Goal: Find specific page/section: Find specific page/section

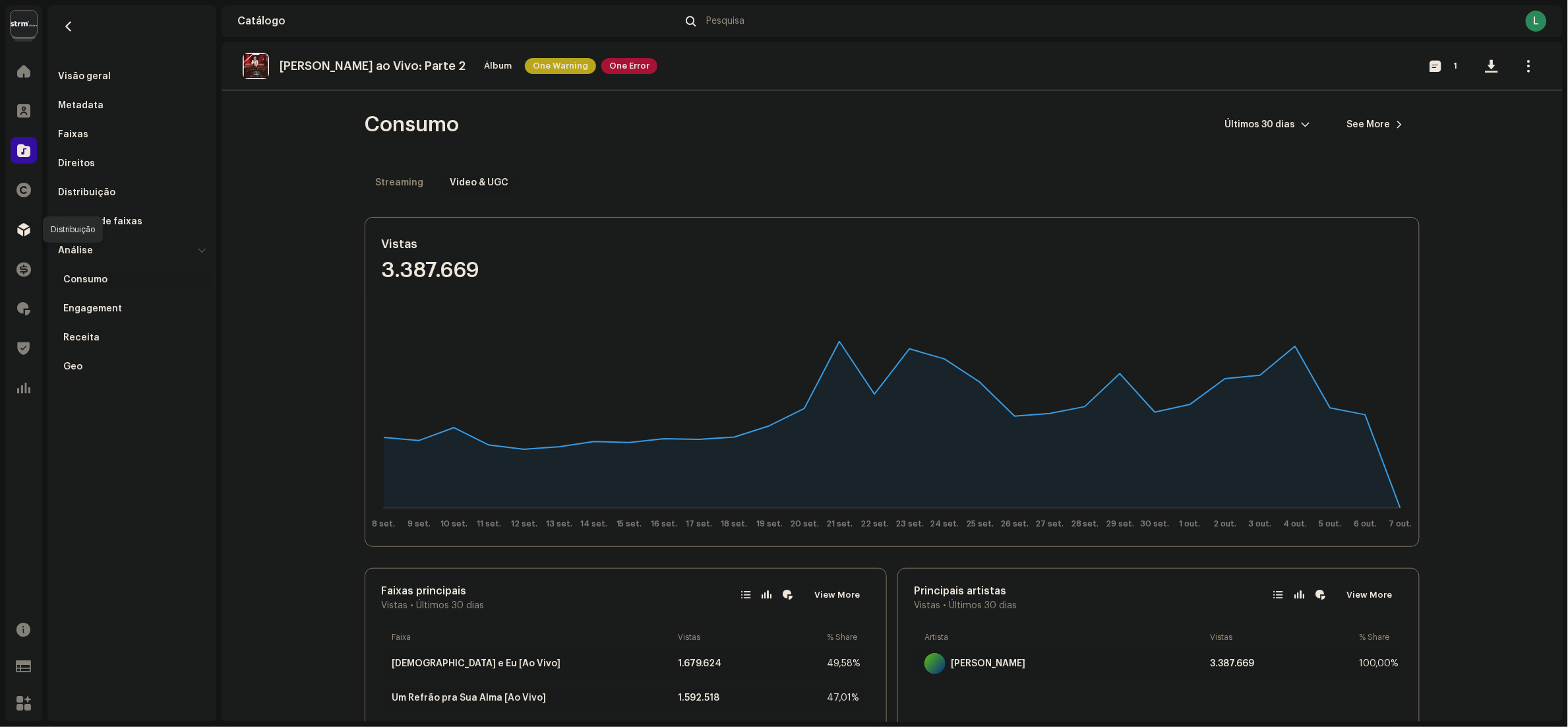
click at [29, 230] on span at bounding box center [23, 229] width 13 height 10
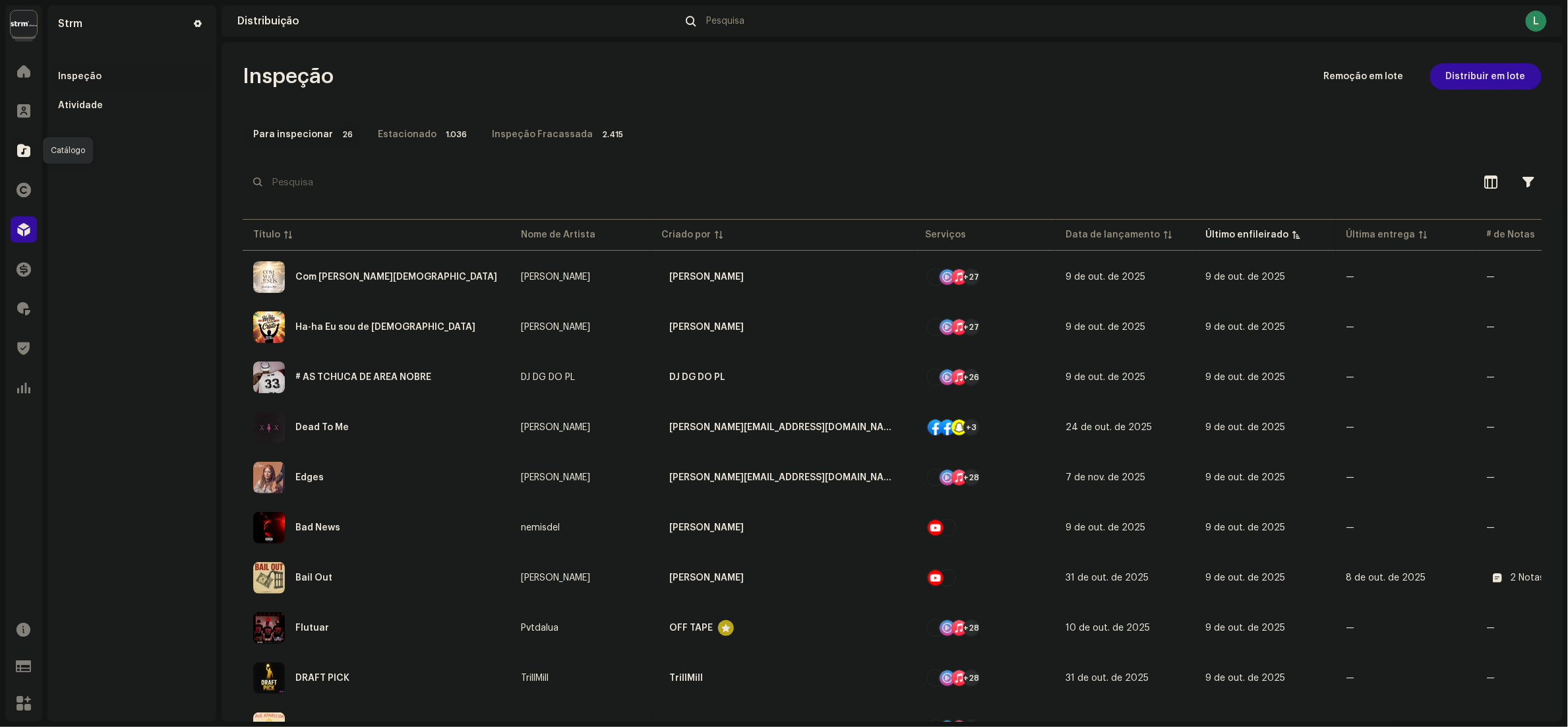
click at [23, 161] on div at bounding box center [23, 150] width 27 height 27
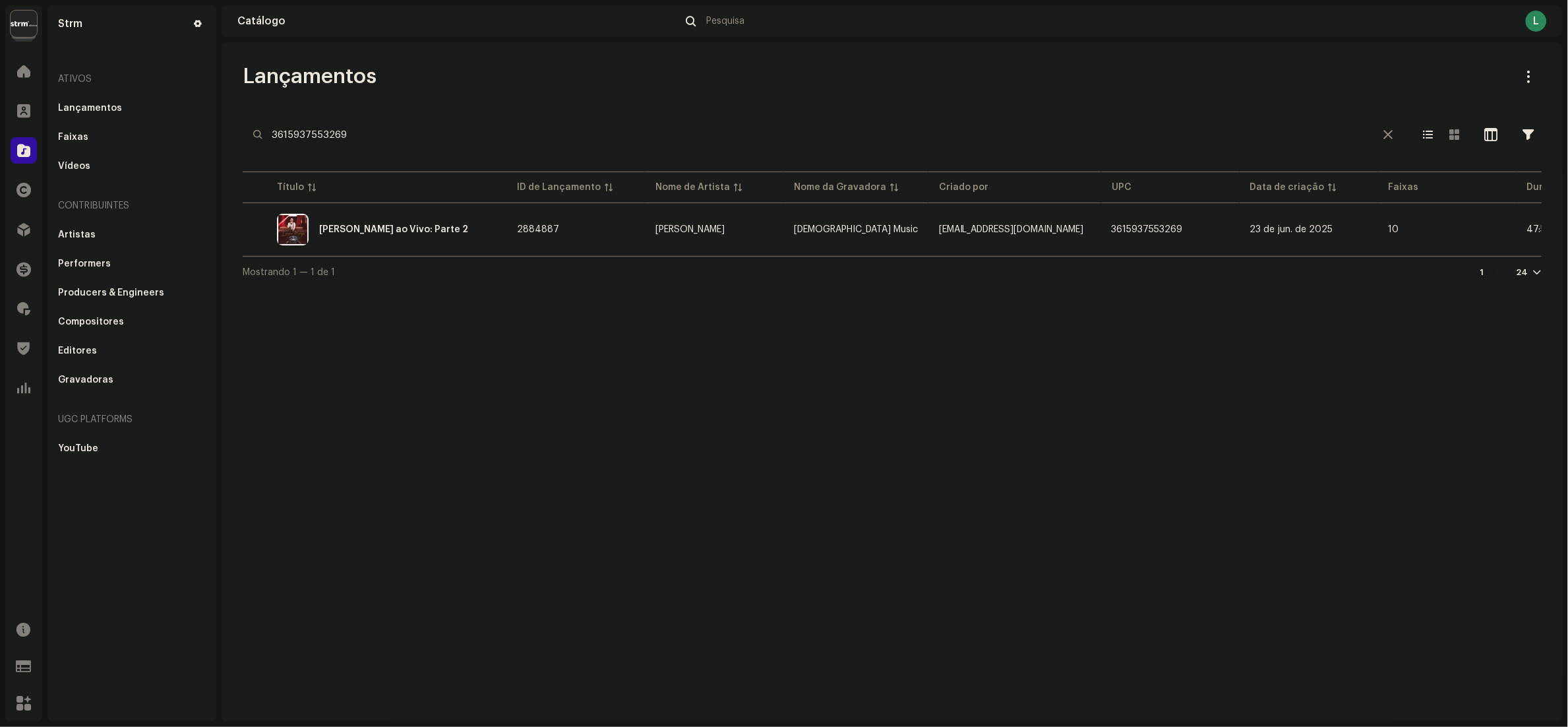
drag, startPoint x: 474, startPoint y: 139, endPoint x: -5, endPoint y: 134, distance: 479.0
click at [0, 134] on html "Strm Home Clientes Catálogo Direitos Distribuição Finanças Royalties Trust & Sa…" at bounding box center [784, 364] width 1568 height 727
paste input "3047795"
type input "3047795"
click at [428, 224] on div "Luv us" at bounding box center [374, 230] width 243 height 31
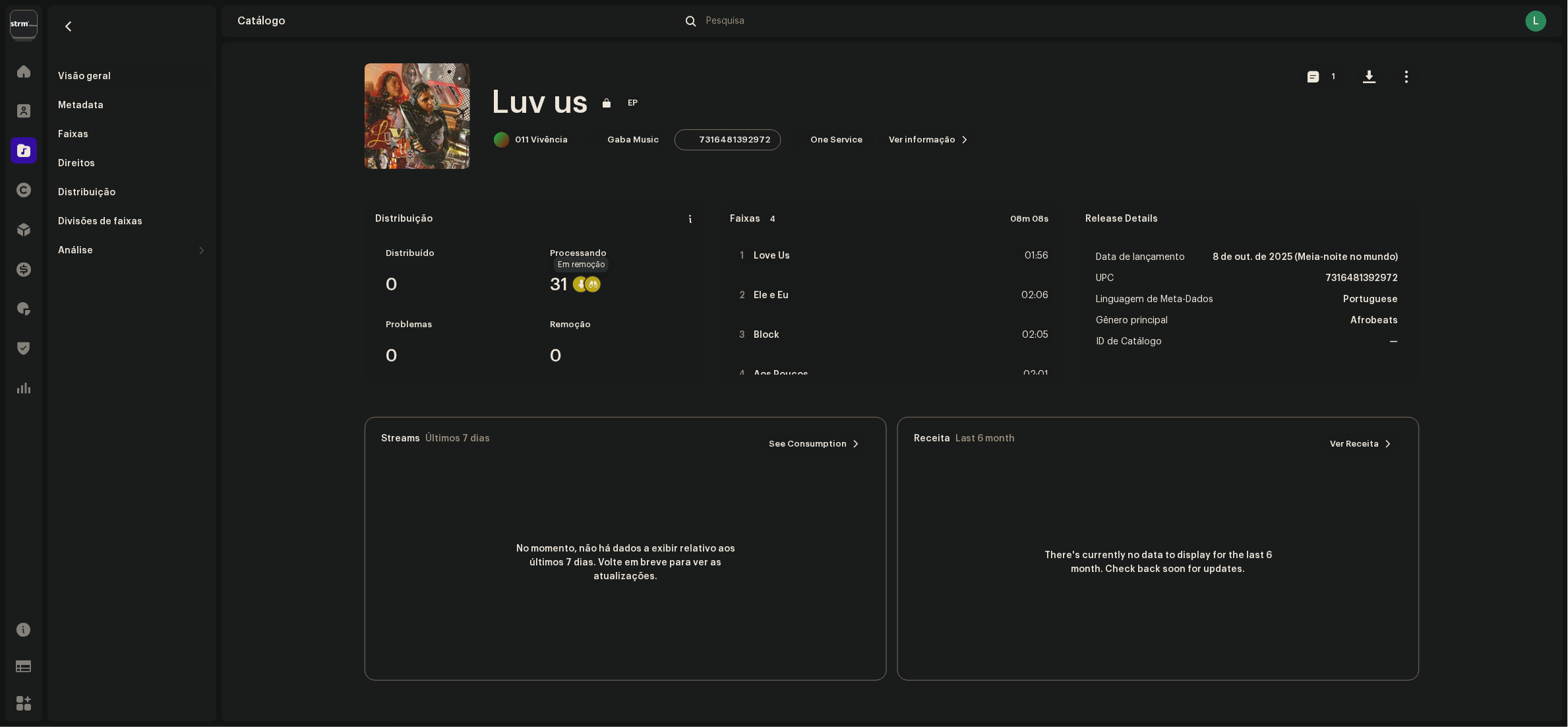
click at [581, 282] on div at bounding box center [581, 284] width 16 height 16
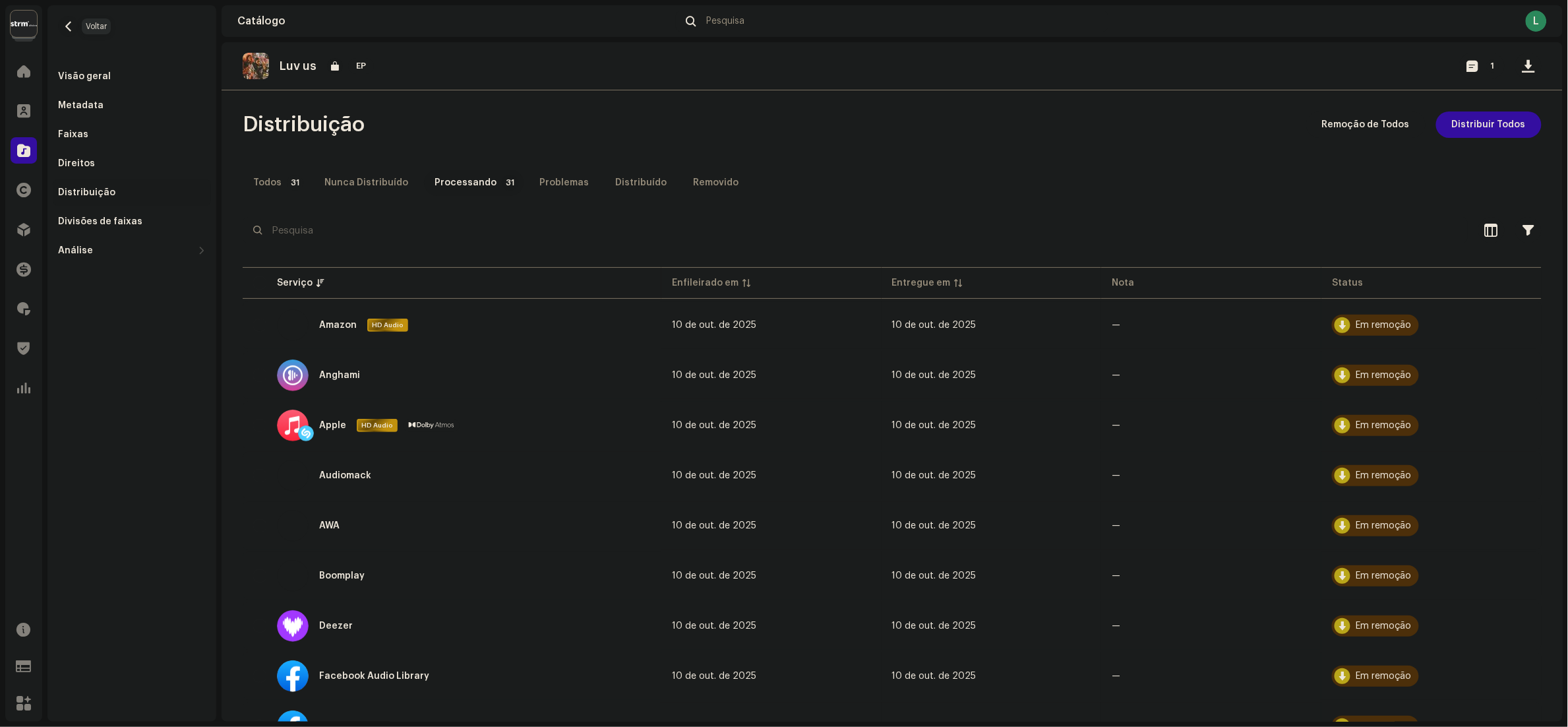
click at [69, 31] on span "button" at bounding box center [69, 26] width 10 height 10
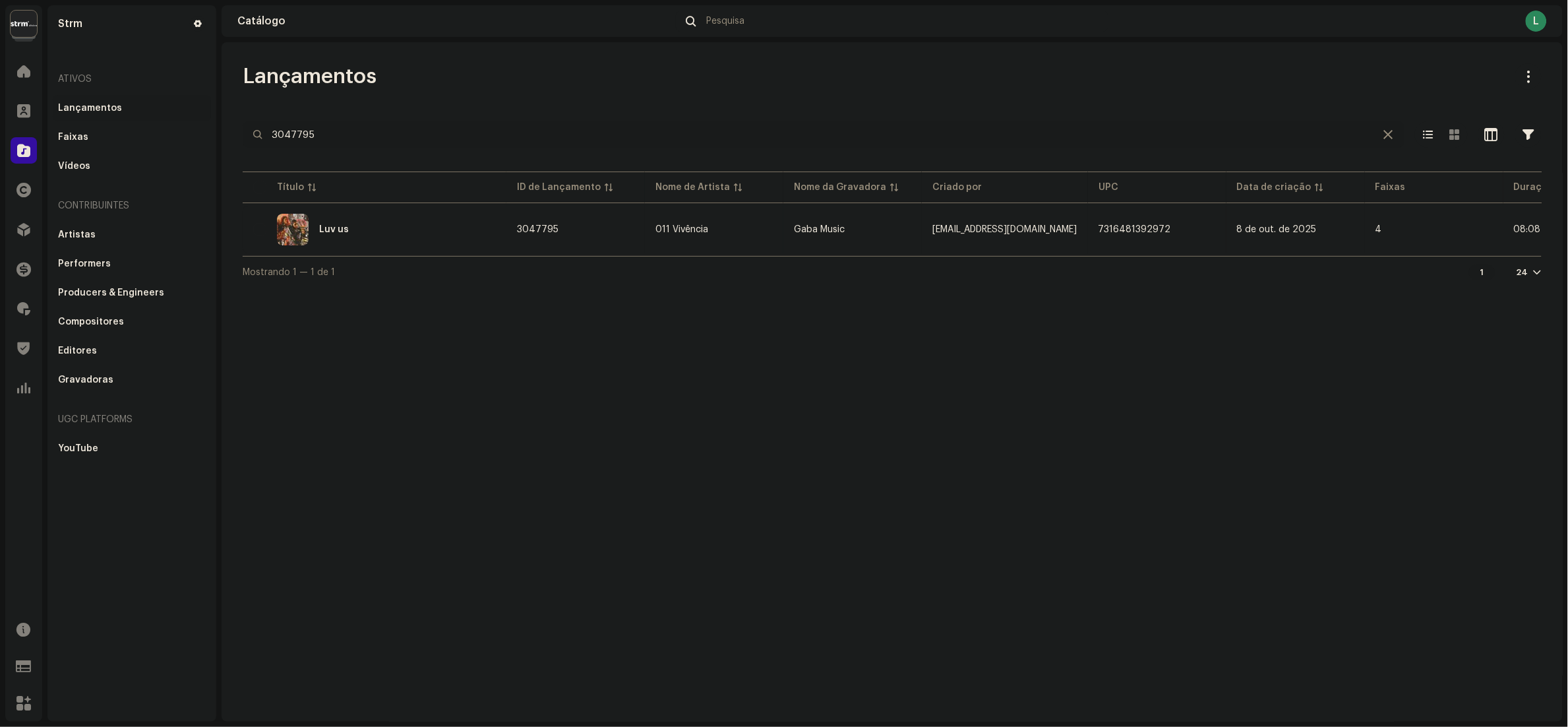
drag, startPoint x: 390, startPoint y: 136, endPoint x: 0, endPoint y: 133, distance: 390.0
click at [0, 134] on html "Strm Home Clientes Catálogo Direitos Distribuição Finanças Royalties Trust & Sa…" at bounding box center [784, 364] width 1568 height 727
paste input "3045118"
type input "3045118"
click at [386, 228] on div "Golpista" at bounding box center [374, 230] width 243 height 31
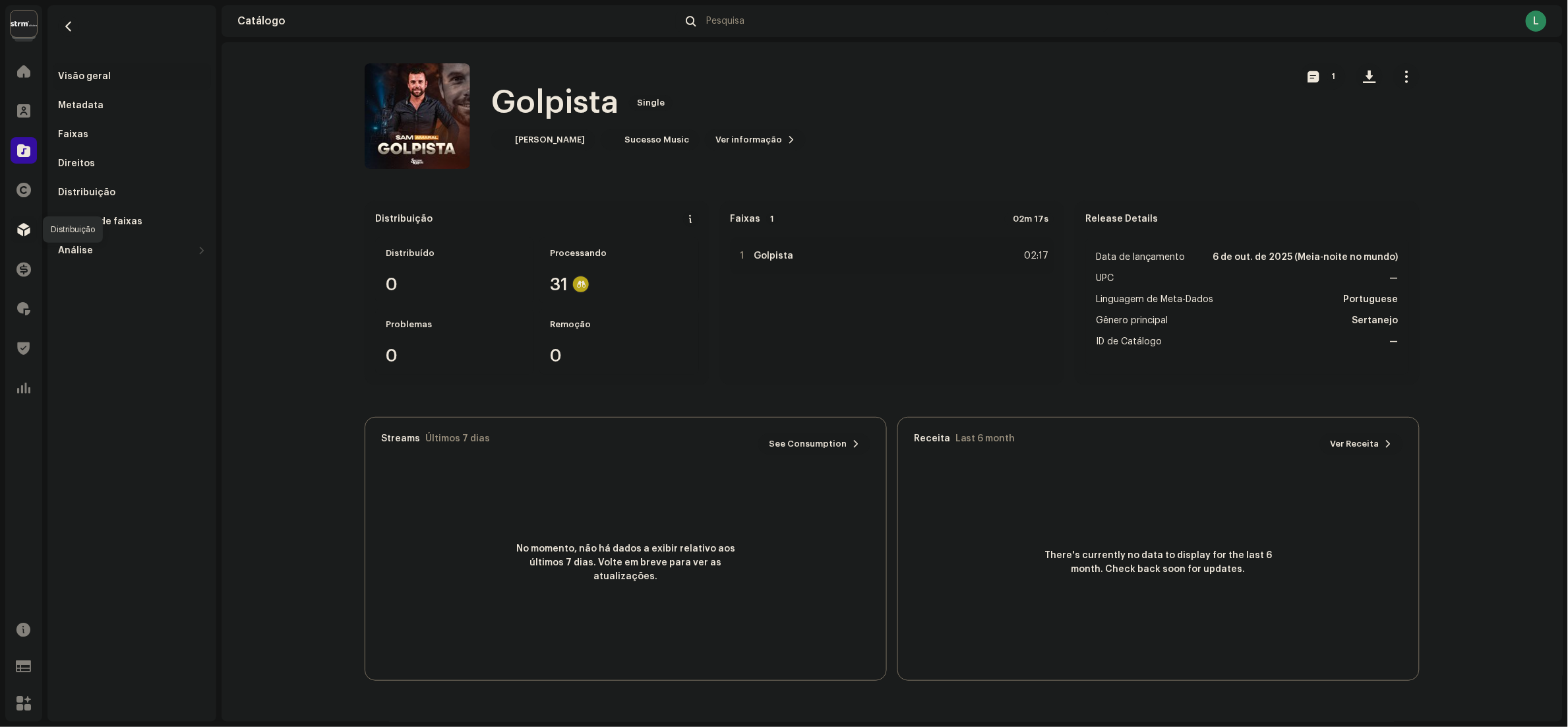
click at [20, 237] on div at bounding box center [23, 230] width 27 height 27
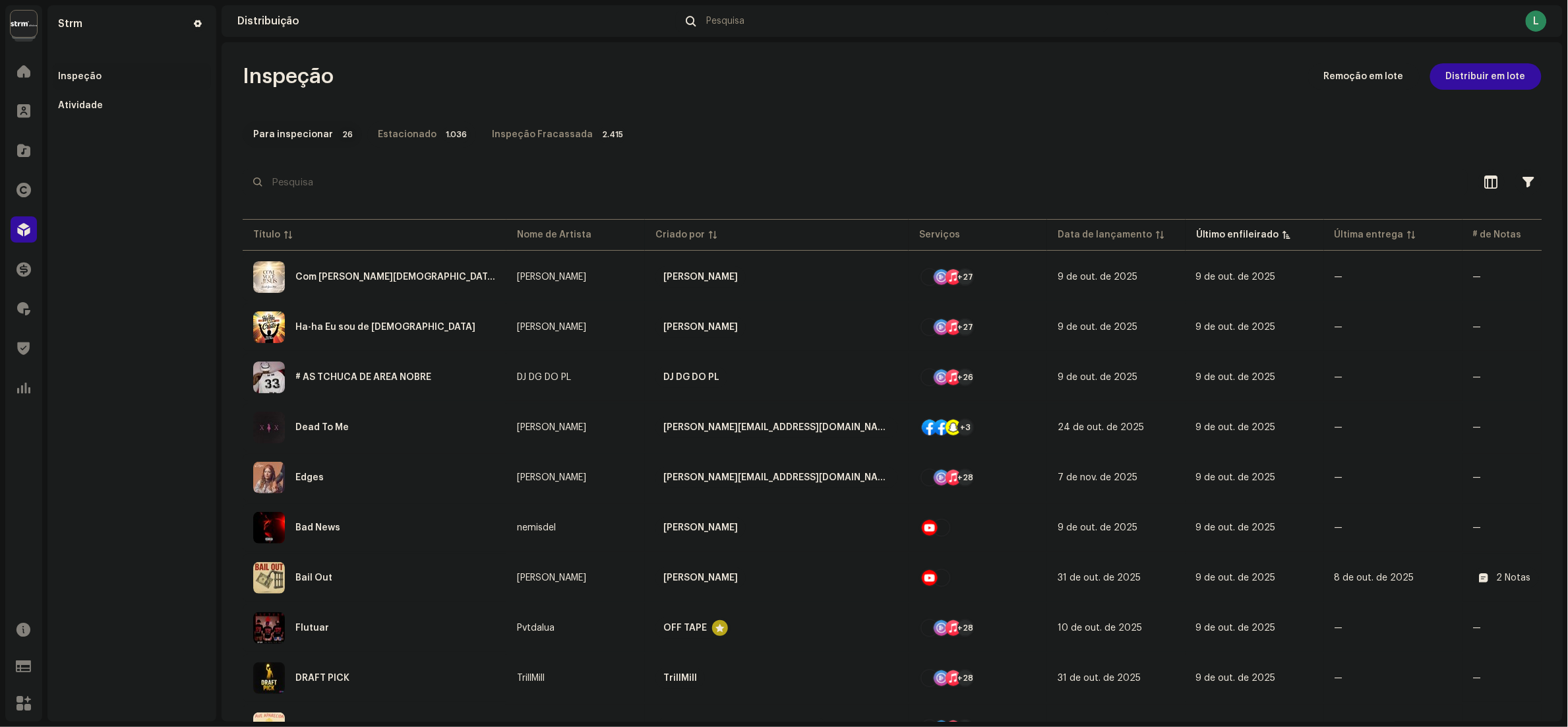
click at [390, 140] on div "Estacionado" at bounding box center [406, 135] width 59 height 27
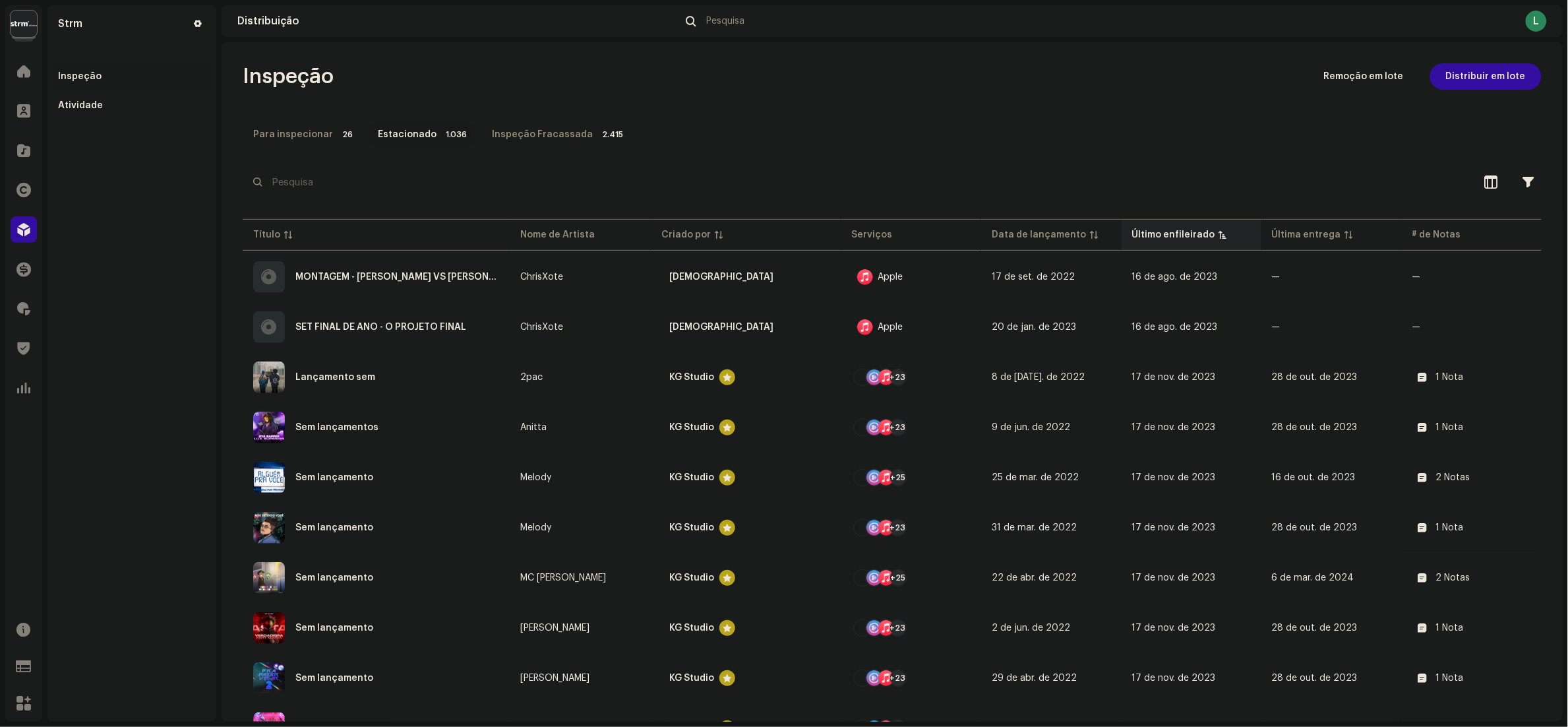
click at [1164, 229] on div "Último enfileirado" at bounding box center [1174, 234] width 83 height 13
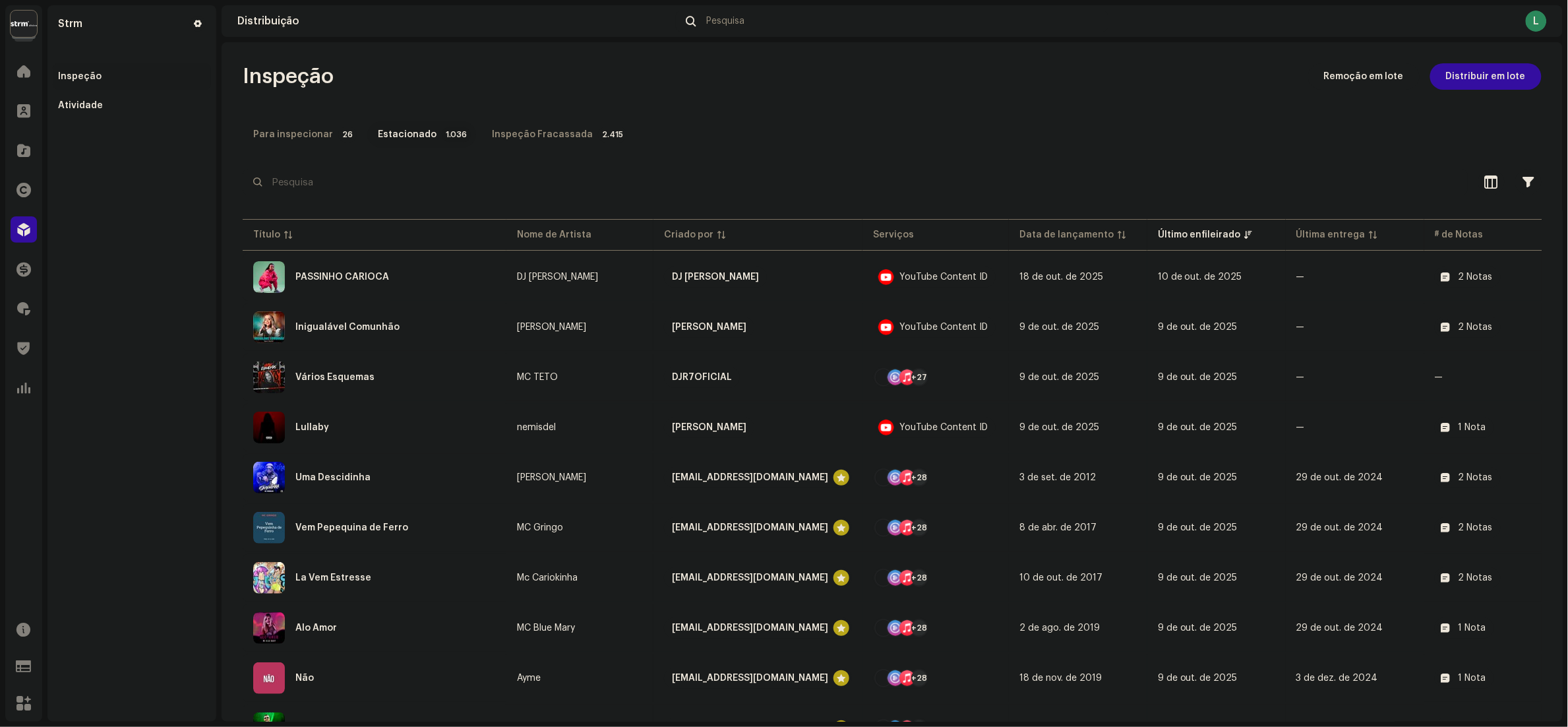
click at [438, 207] on div at bounding box center [892, 205] width 1299 height 21
click at [440, 190] on input "text" at bounding box center [855, 183] width 1225 height 27
type input "Golpista"
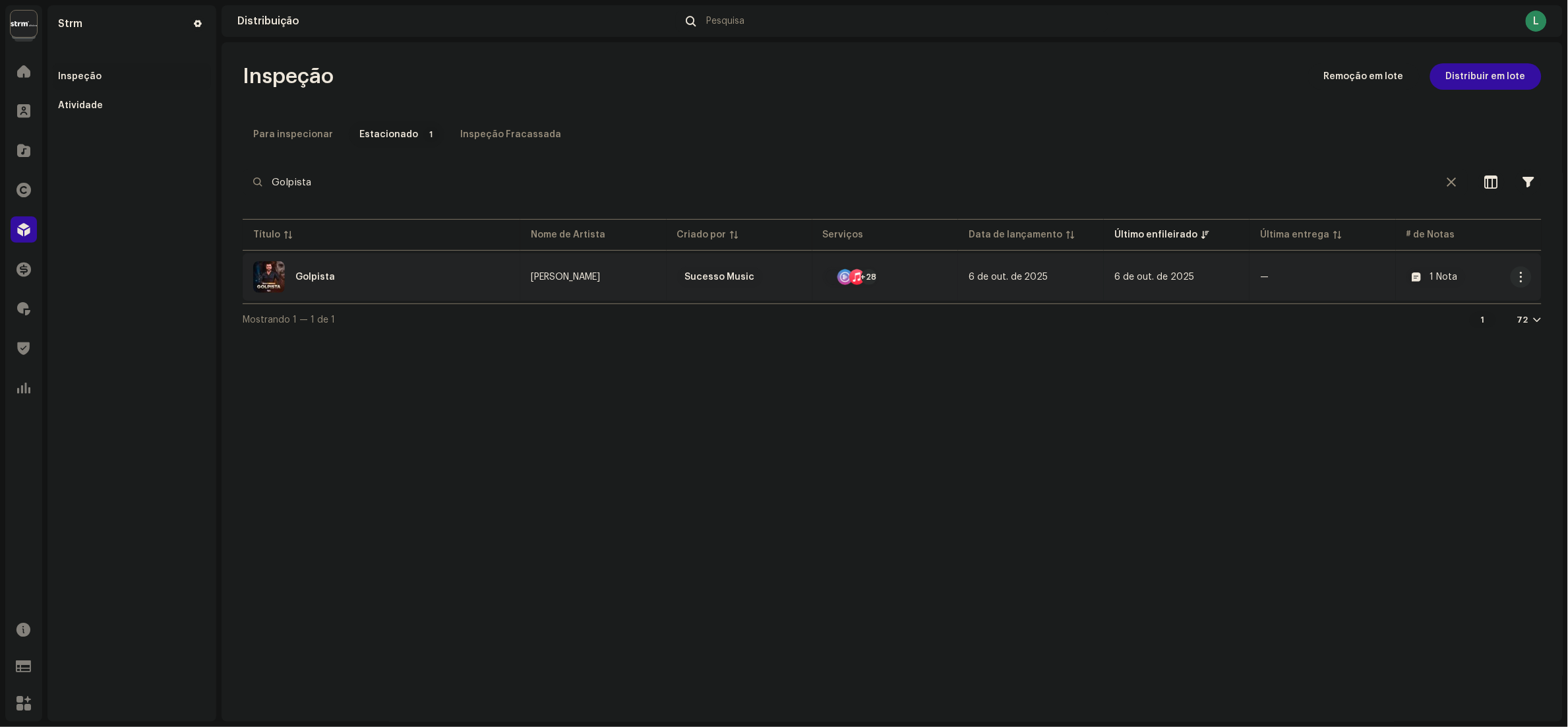
click at [457, 284] on div "Golpista" at bounding box center [381, 277] width 257 height 31
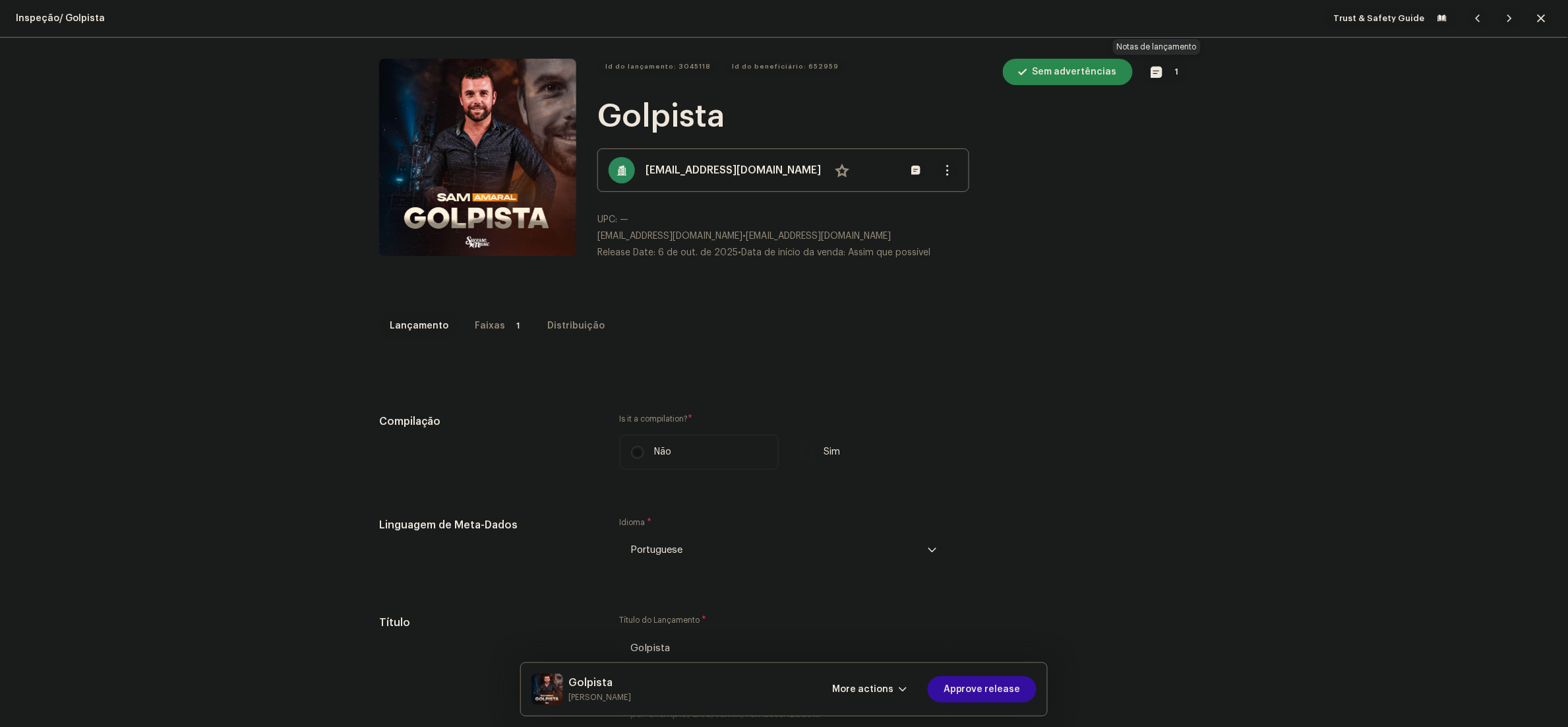
click at [1151, 73] on span "button" at bounding box center [1157, 71] width 11 height 10
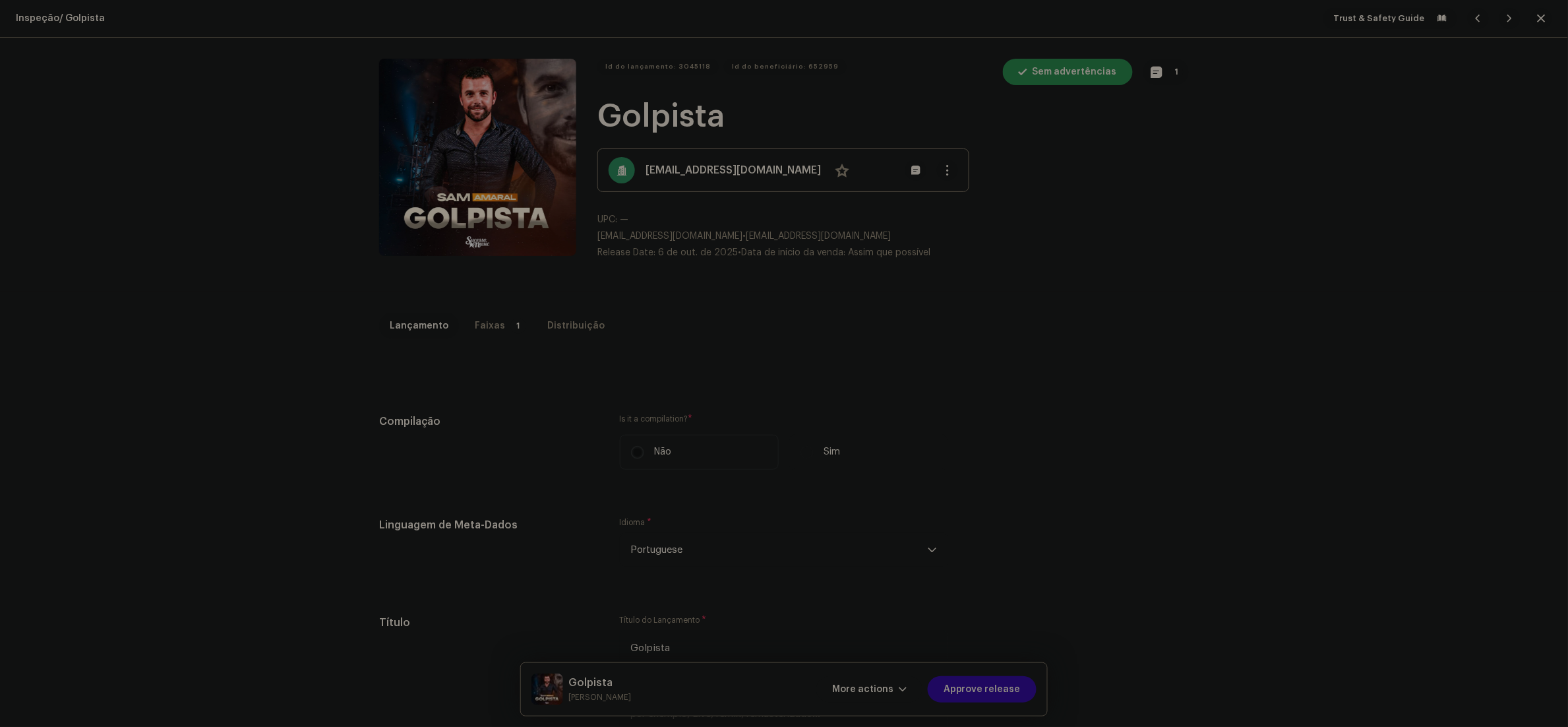
click at [1174, 418] on div "Notas de lançamento larissa.prutki@strm.com.br 6 de out. de 2025 AUTO NOTE - RE…" at bounding box center [784, 364] width 1568 height 727
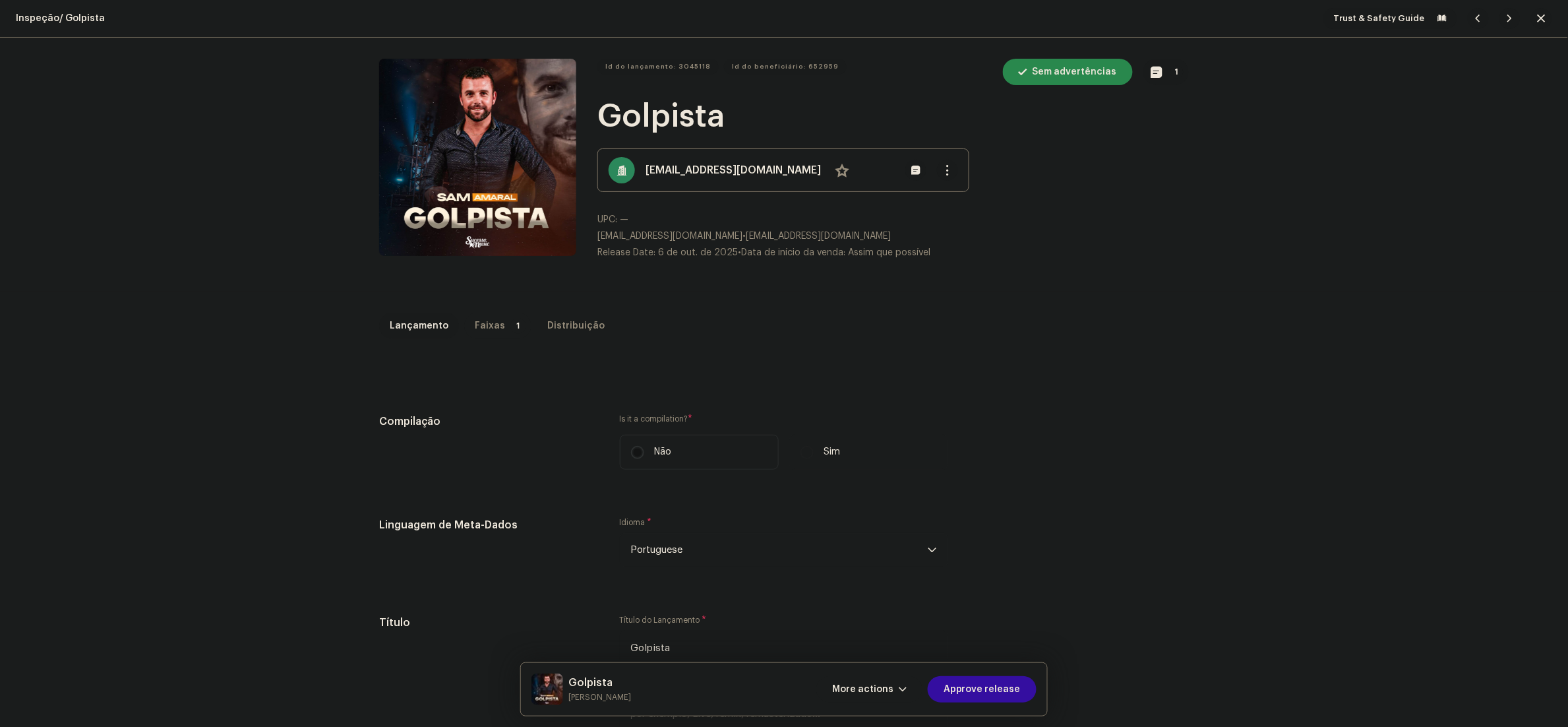
click at [511, 325] on p-badge "1" at bounding box center [518, 326] width 16 height 16
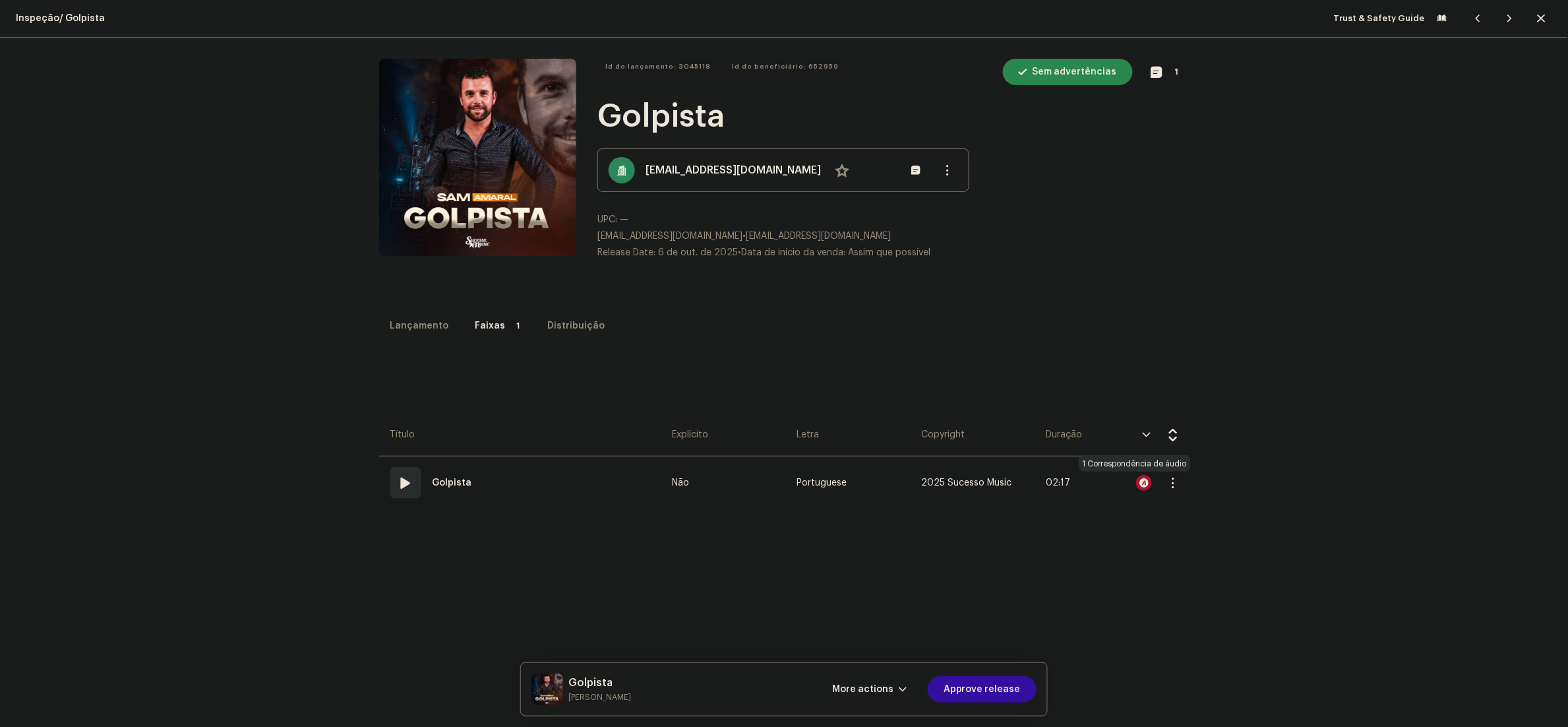
click at [1136, 485] on div at bounding box center [1144, 483] width 16 height 16
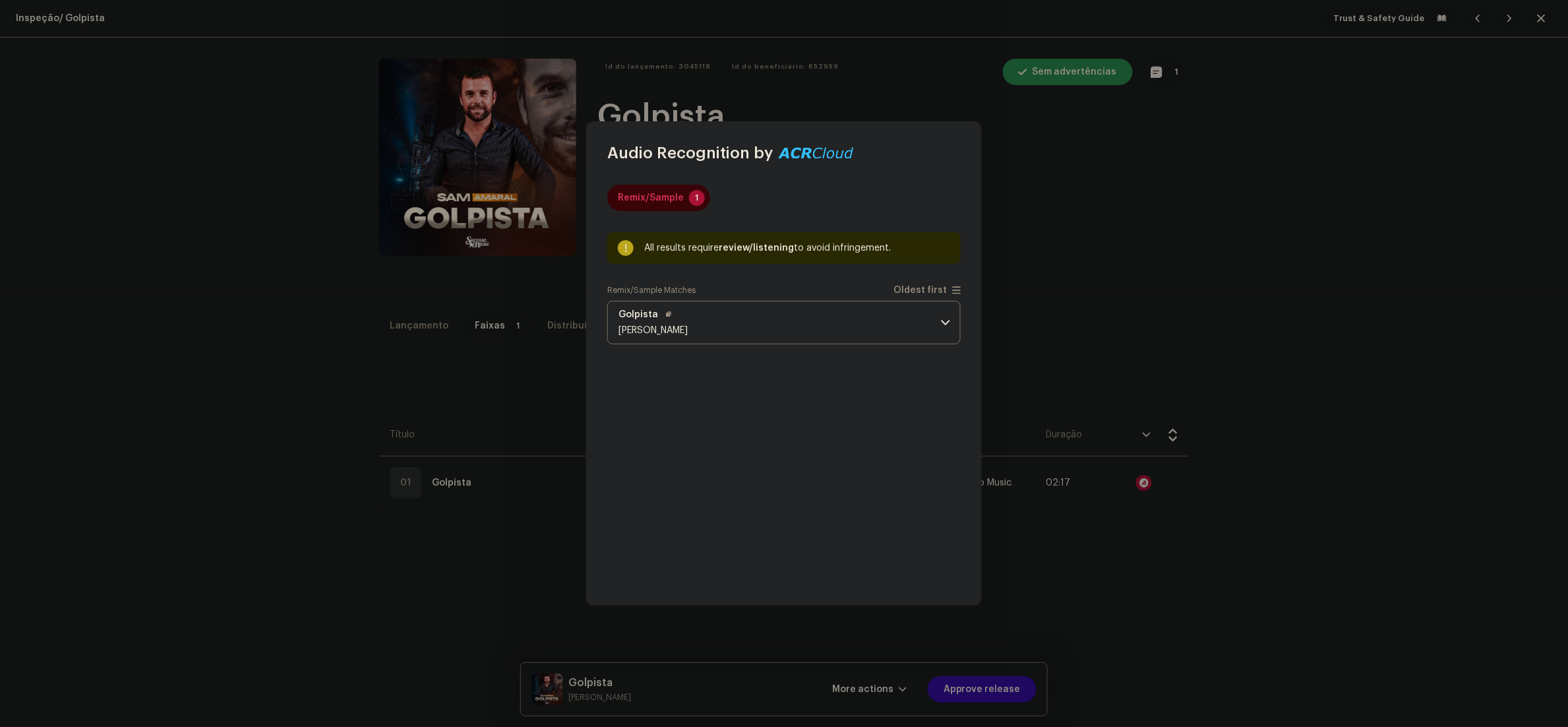
click at [814, 325] on p-accordion-header "Golpista Samuel Amaral" at bounding box center [783, 323] width 353 height 44
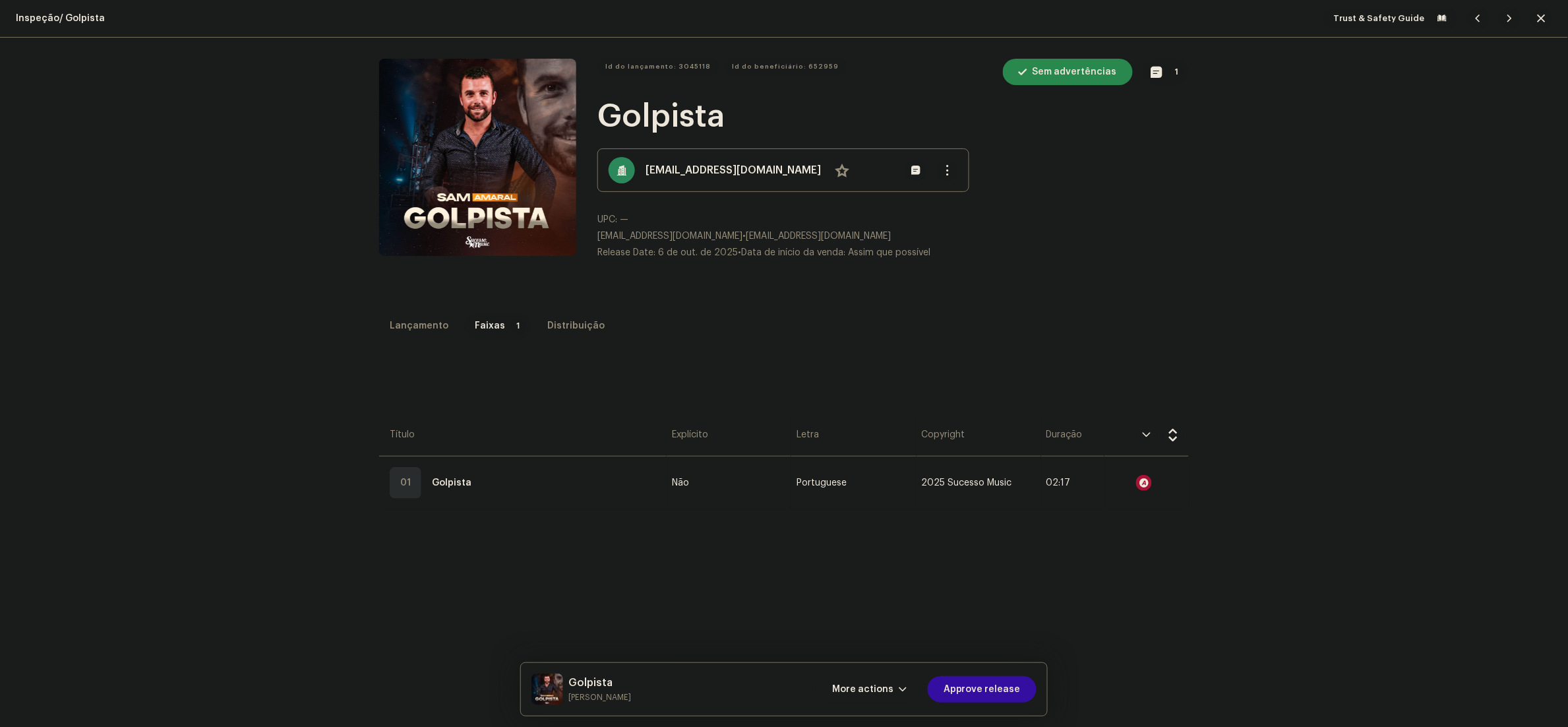
click at [1309, 428] on div "Audio Recognition by Remix/Sample 1 All results require review/listening to avo…" at bounding box center [784, 364] width 1568 height 727
click at [1136, 481] on div at bounding box center [1144, 483] width 16 height 16
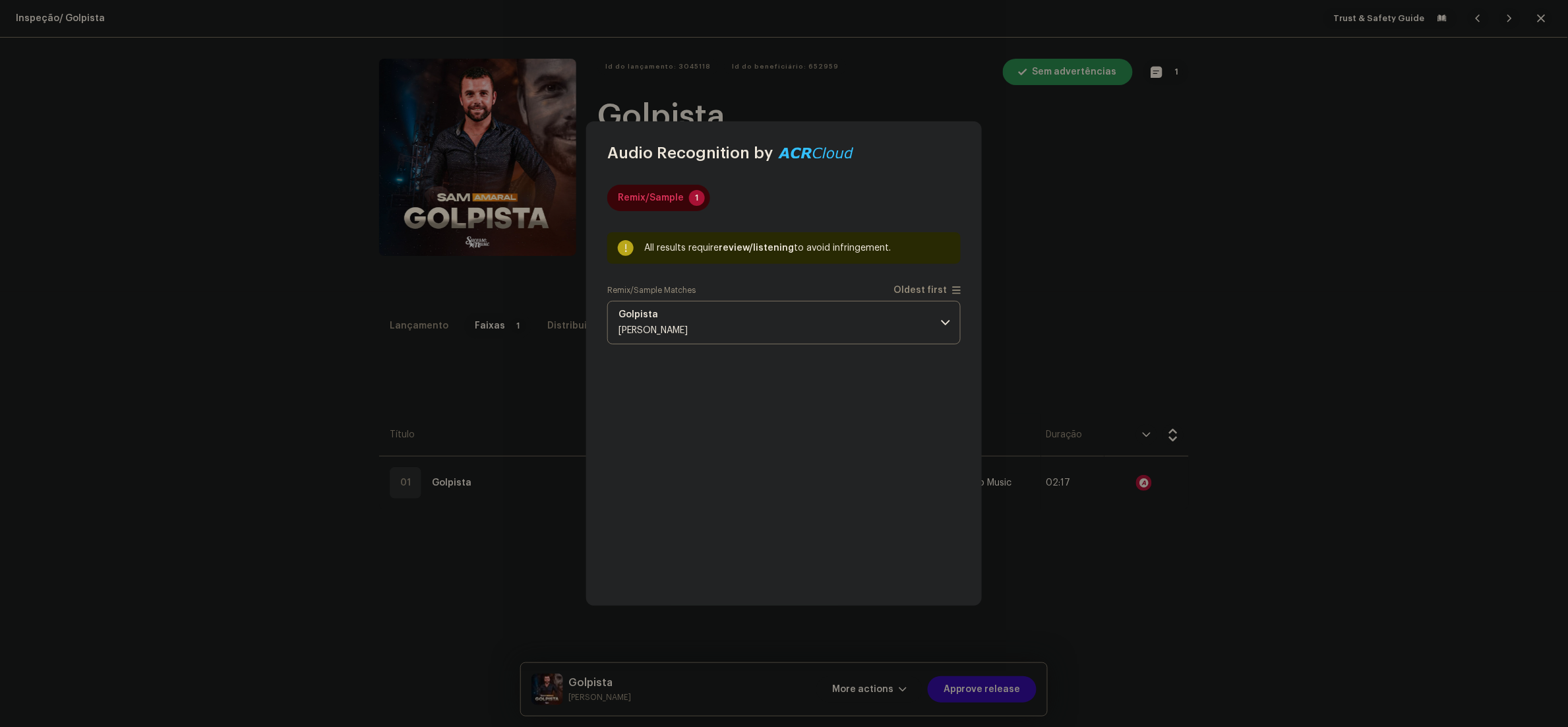
drag, startPoint x: 857, startPoint y: 350, endPoint x: 857, endPoint y: 337, distance: 13.0
click at [857, 347] on div "Remix/Sample 1 All results require review/listening to avoid infringement. Remi…" at bounding box center [783, 385] width 353 height 400
click at [852, 322] on p-accordion-header "Golpista Samuel Amaral" at bounding box center [783, 323] width 353 height 44
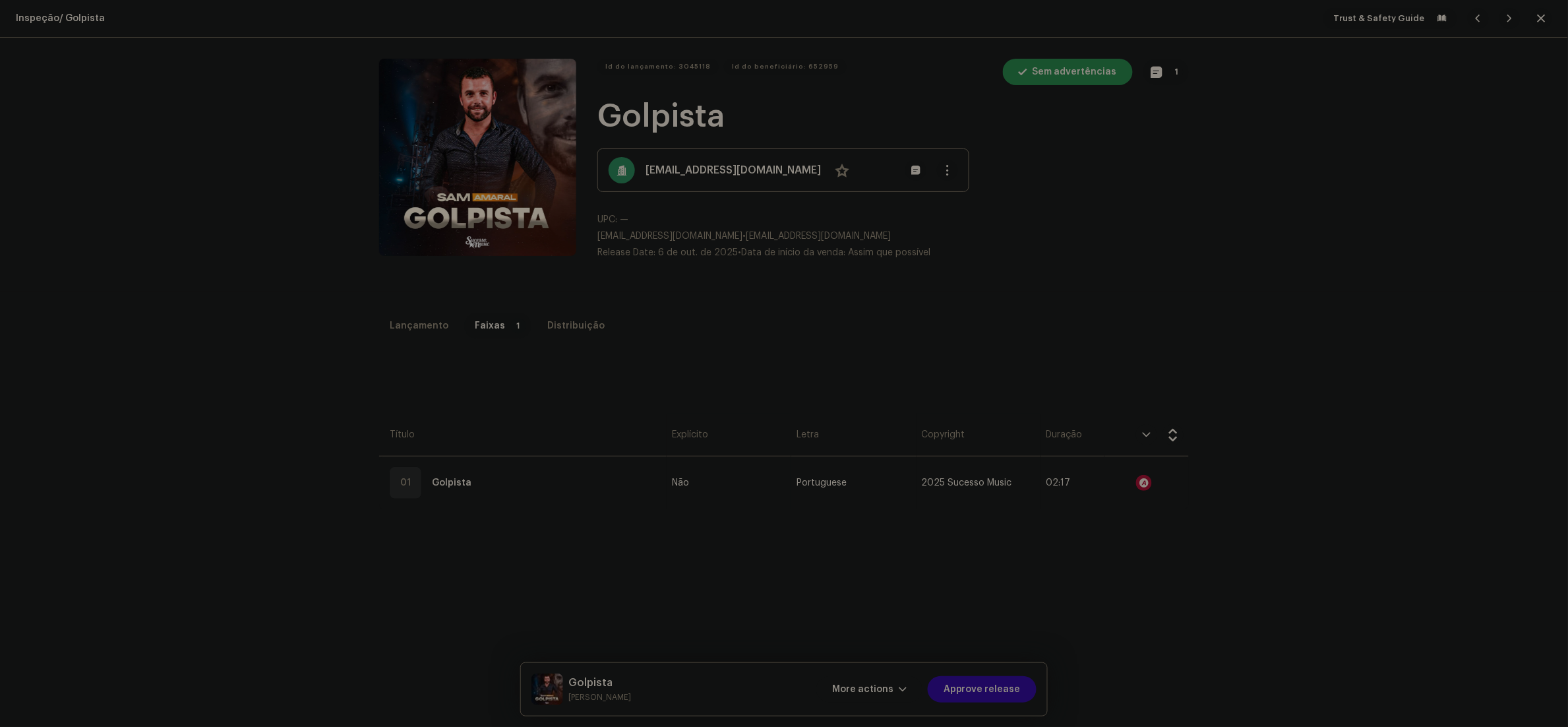
click at [1162, 361] on div "Audio Recognition by Remix/Sample 1 All results require review/listening to avo…" at bounding box center [784, 364] width 1568 height 727
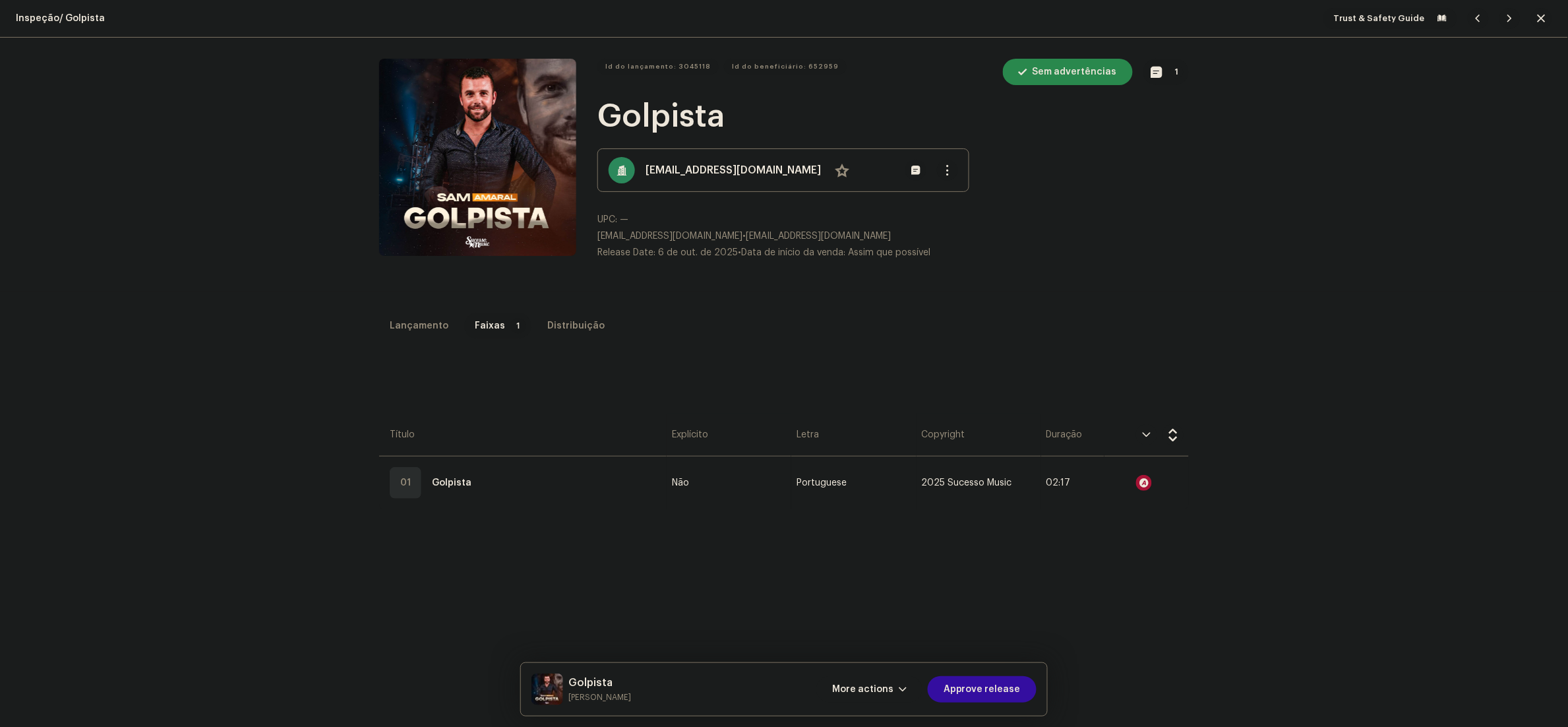
click at [1538, 17] on span "button" at bounding box center [1542, 18] width 8 height 10
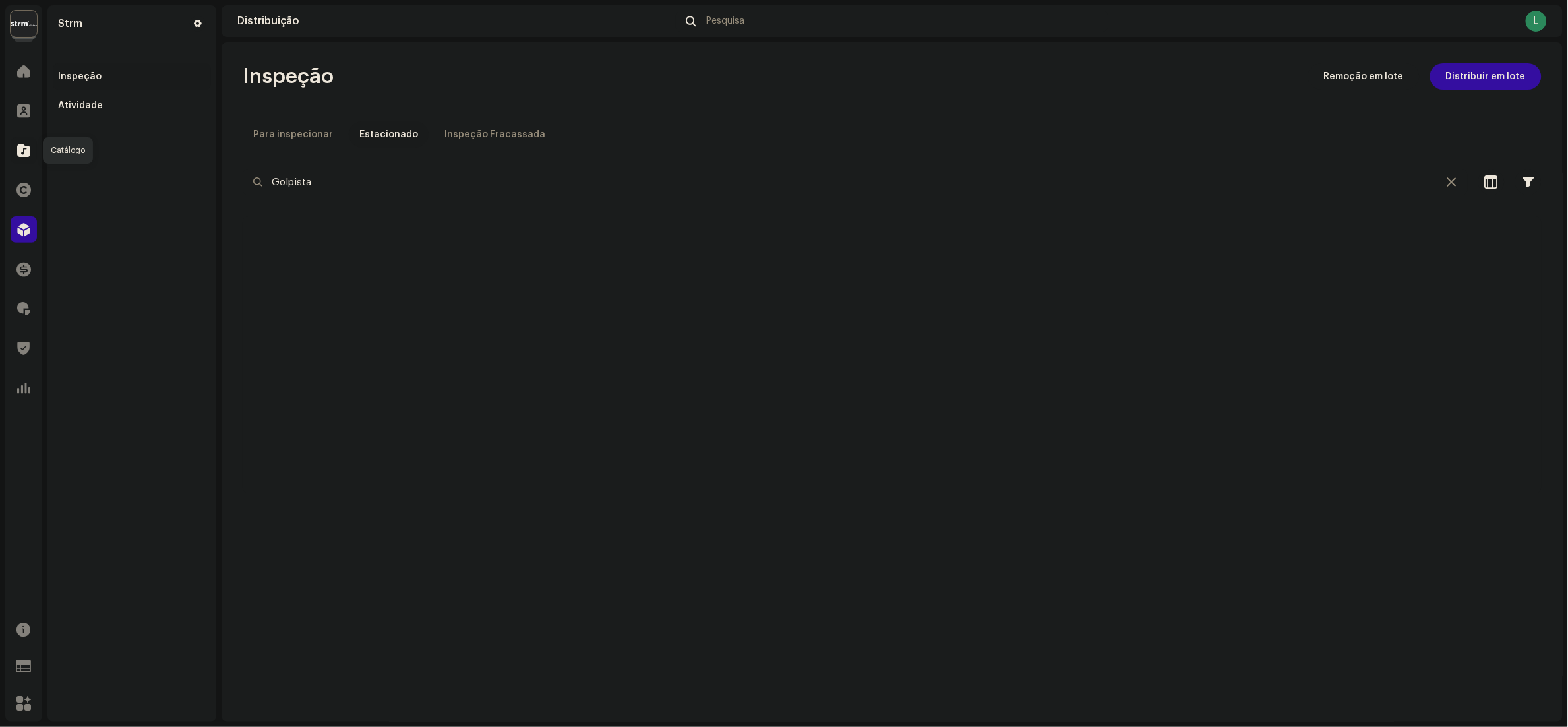
click at [27, 138] on div at bounding box center [23, 150] width 27 height 27
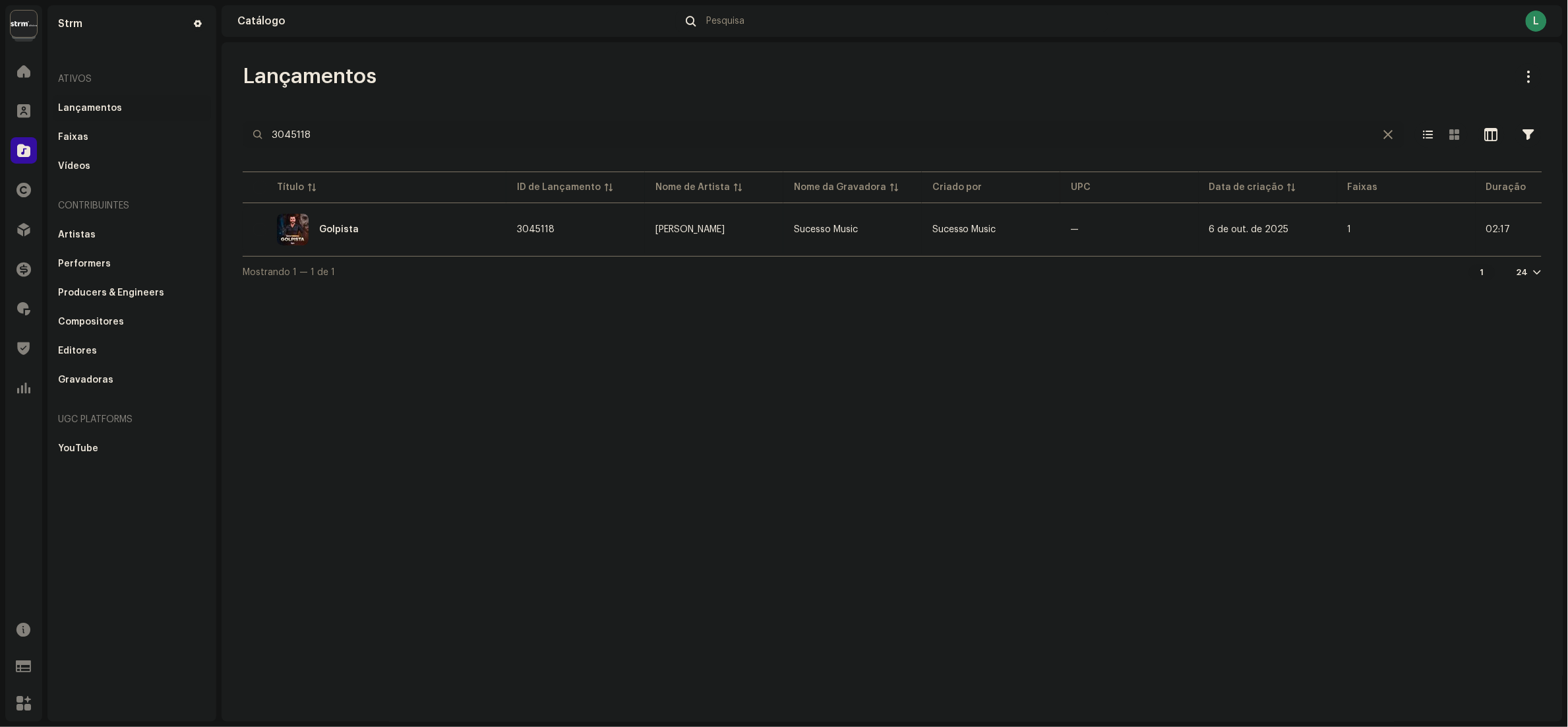
drag, startPoint x: 434, startPoint y: 132, endPoint x: 0, endPoint y: 146, distance: 434.2
click at [0, 150] on html "Strm Home Clientes Catálogo Direitos Distribuição Finanças Royalties Trust & Sa…" at bounding box center [784, 364] width 1568 height 727
paste input "85494220981"
type input "85494220981"
click at [443, 235] on div "طول عمري في المواجع" at bounding box center [374, 230] width 243 height 31
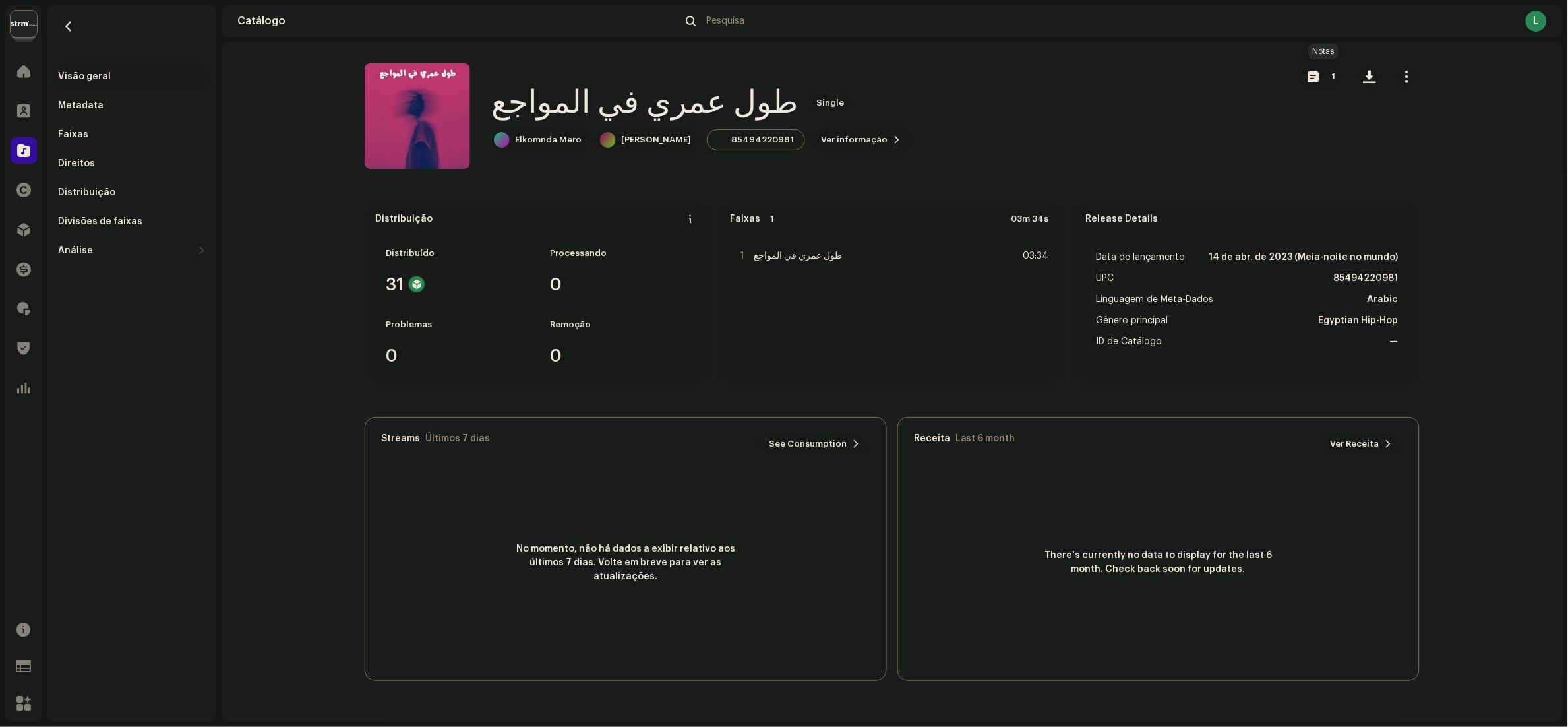
click at [1318, 77] on span "button" at bounding box center [1313, 76] width 11 height 10
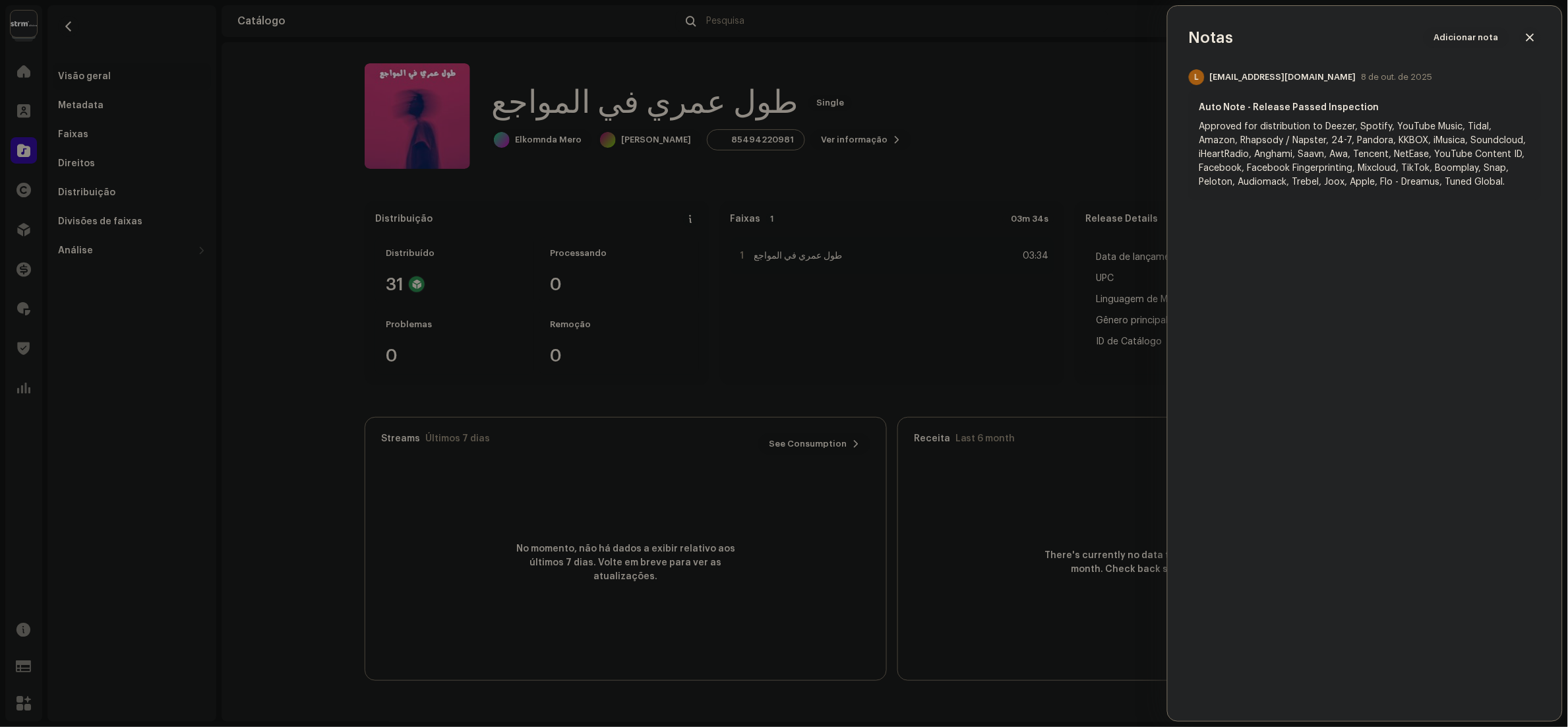
click at [891, 342] on div at bounding box center [784, 364] width 1568 height 727
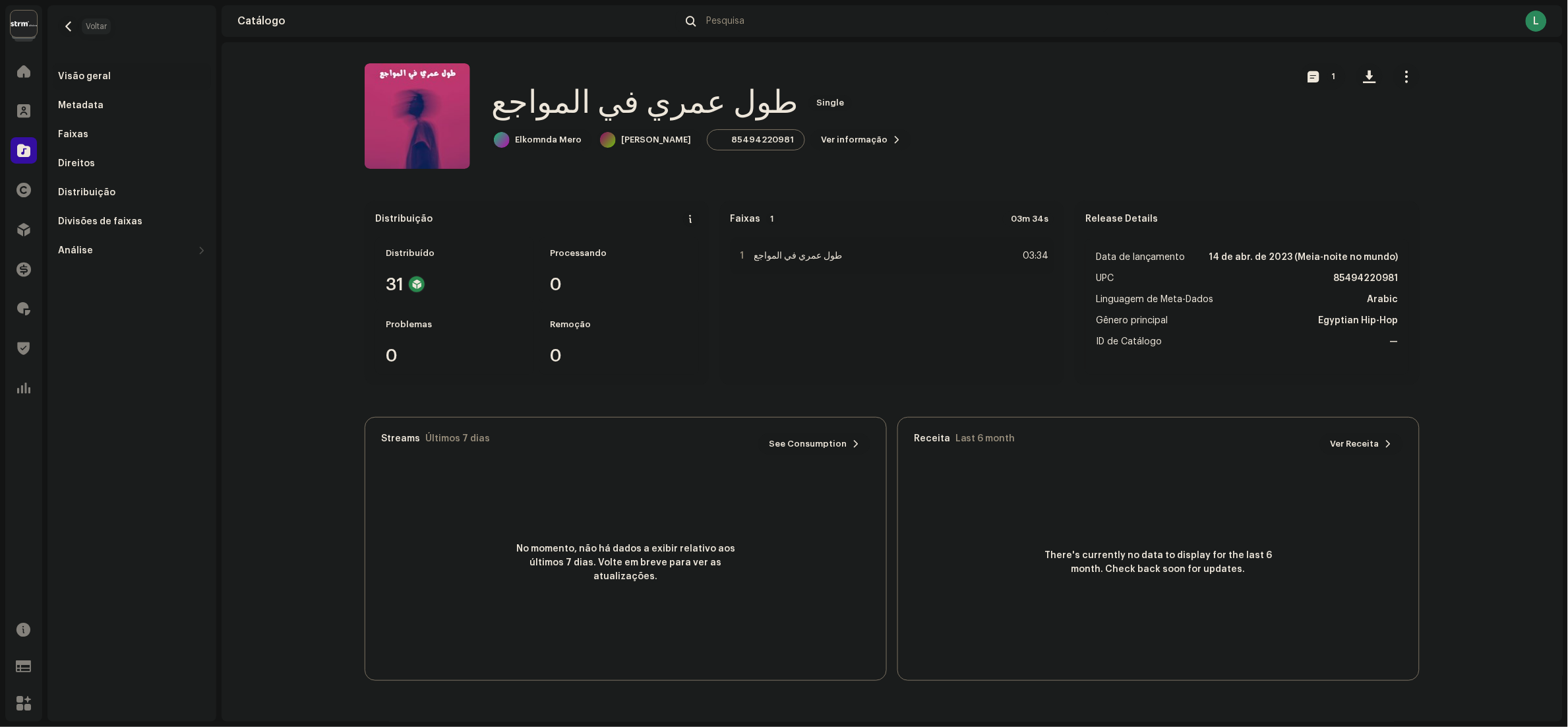
click at [64, 27] on span "button" at bounding box center [69, 26] width 10 height 10
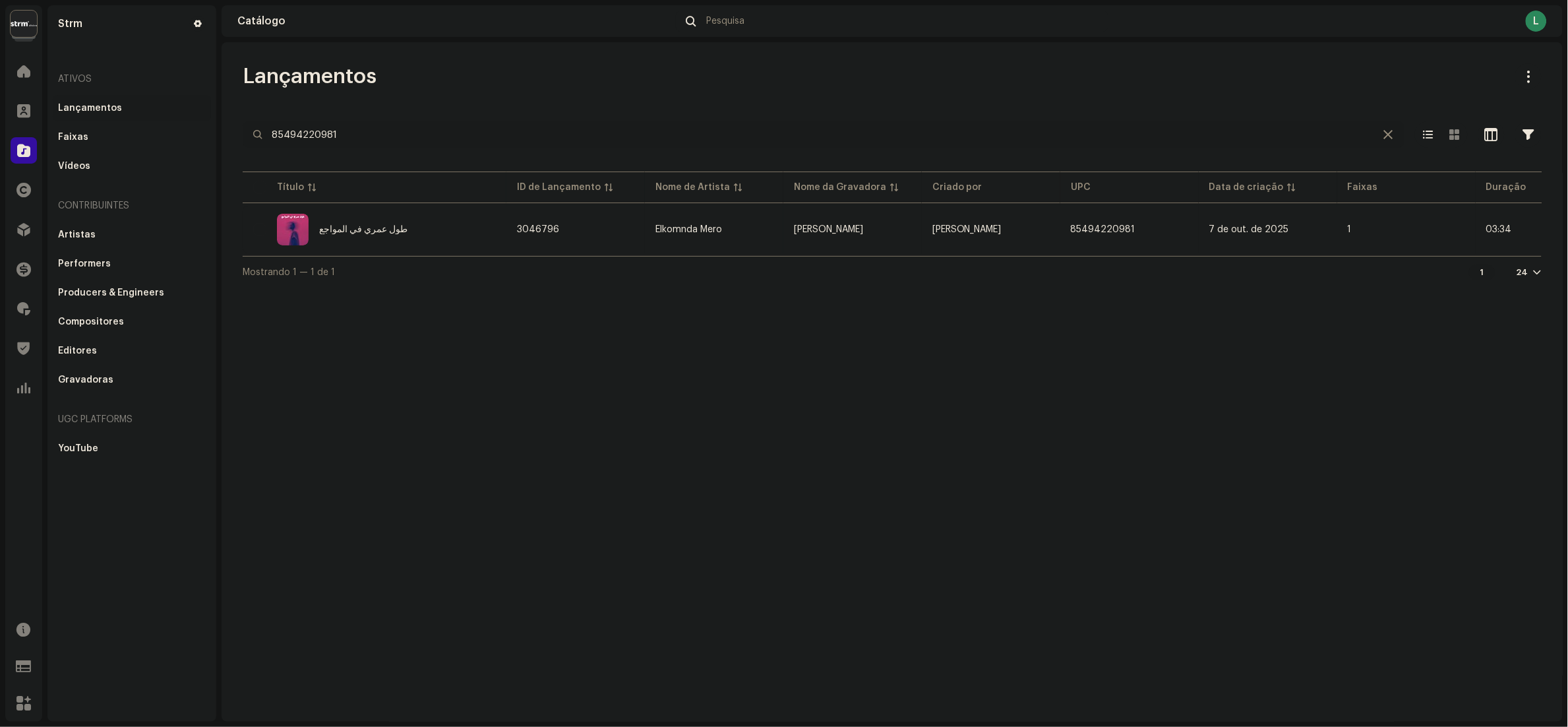
drag, startPoint x: 436, startPoint y: 127, endPoint x: 0, endPoint y: 104, distance: 436.6
click at [0, 104] on html "Strm Home Clientes Catálogo Direitos Distribuição Finanças Royalties Trust & Sa…" at bounding box center [784, 364] width 1568 height 727
paste input "7316481189664"
type input "7316481189664"
click at [357, 219] on div "ياما نعيمه" at bounding box center [374, 230] width 243 height 31
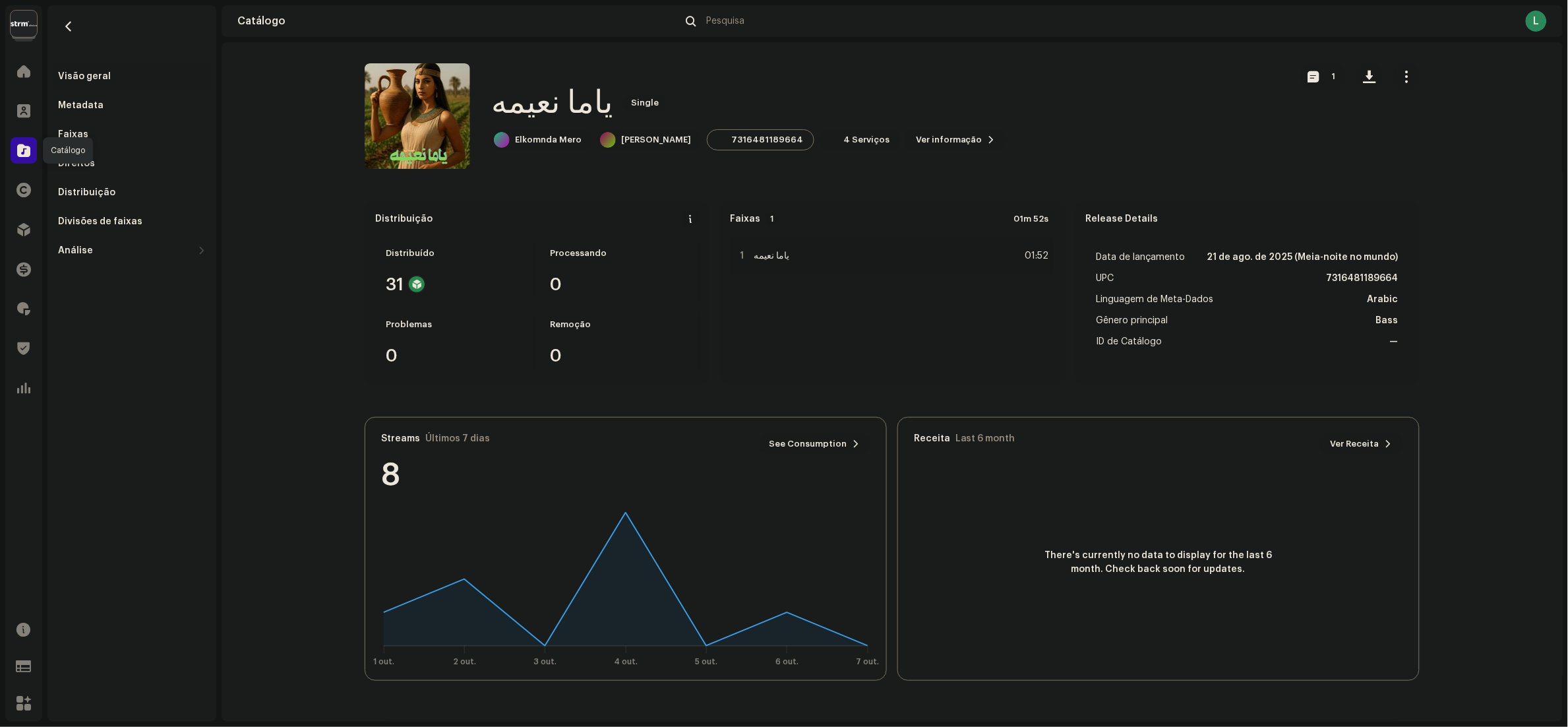
click at [29, 151] on span at bounding box center [23, 150] width 13 height 10
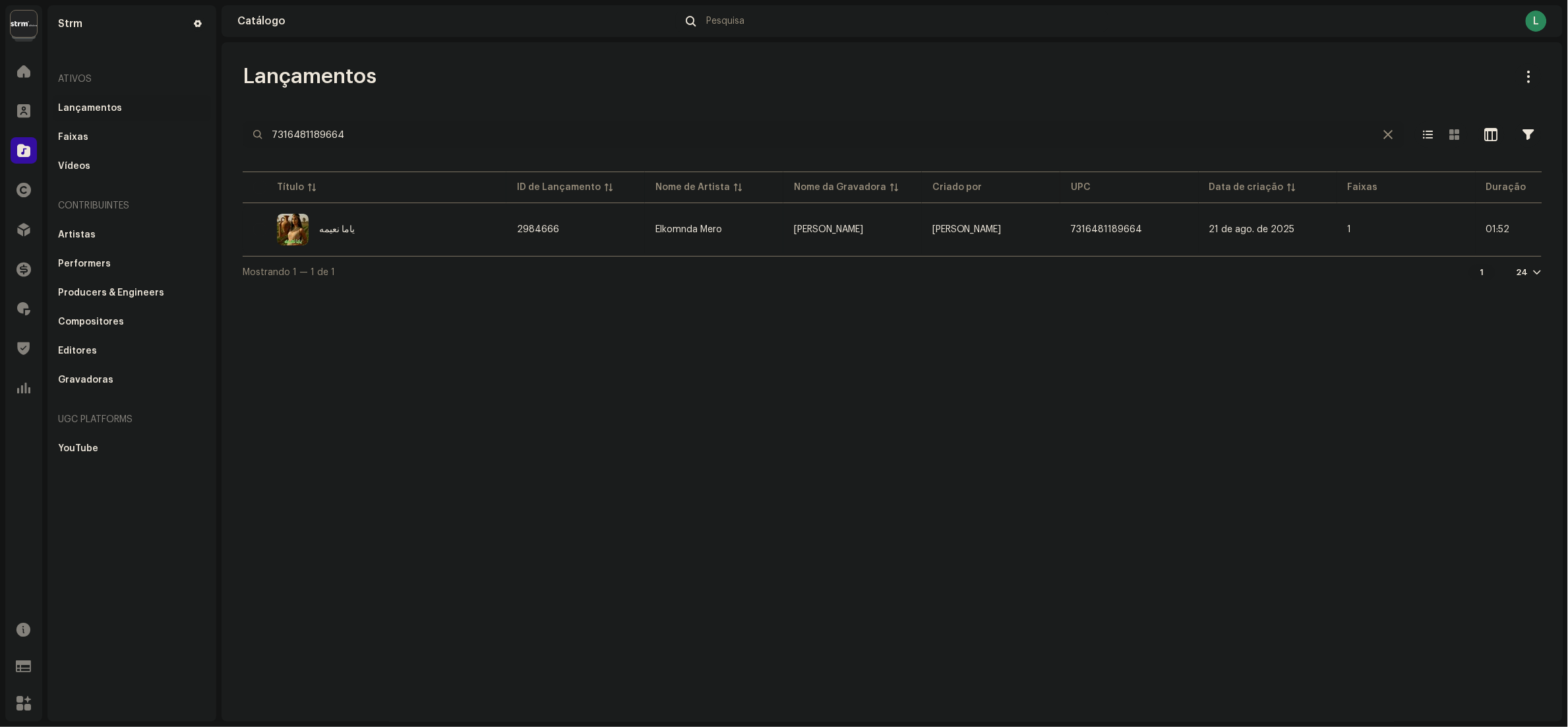
drag, startPoint x: 420, startPoint y: 134, endPoint x: -5, endPoint y: 136, distance: 425.0
click at [0, 136] on html "Strm Home Clientes Catálogo Direitos Distribuição Finanças Royalties Trust & Sa…" at bounding box center [784, 364] width 1568 height 727
type input "="
paste input "7316480138205"
type input "7316480138205"
